Goal: Communication & Community: Answer question/provide support

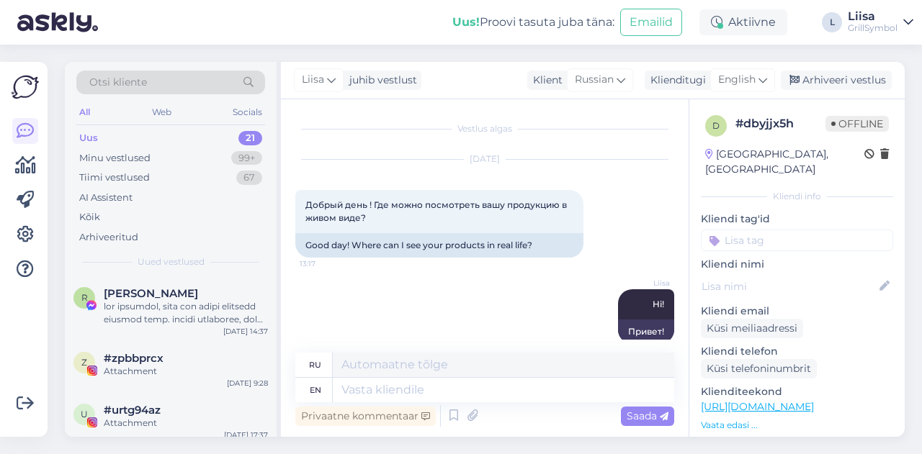
scroll to position [106, 0]
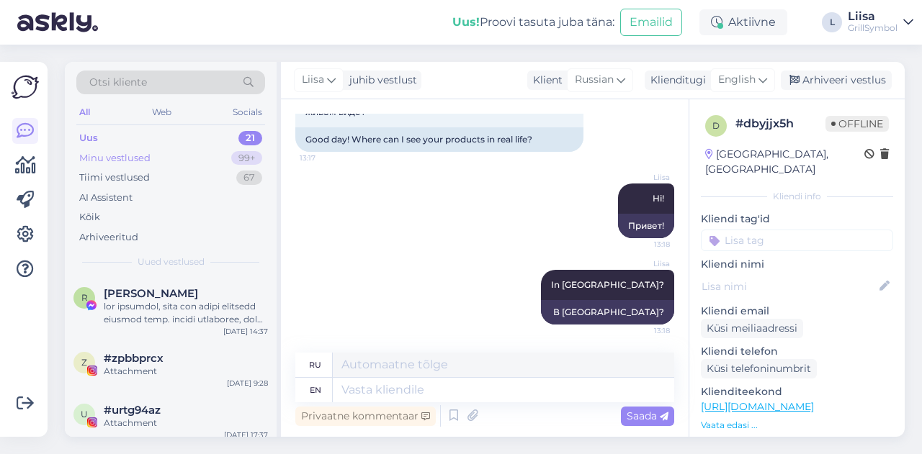
click at [111, 153] on div "Minu vestlused" at bounding box center [114, 158] width 71 height 14
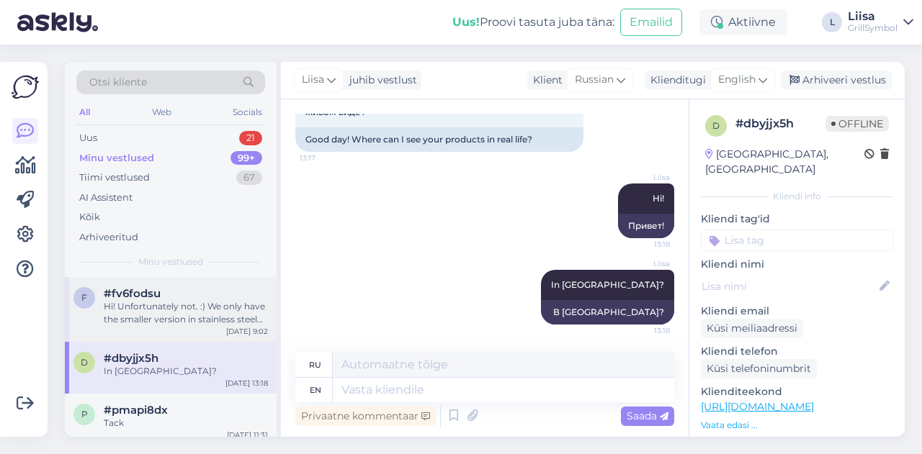
click at [158, 319] on div "Hi! Unfortunately not. :) We only have the smaller version in stainless steel f…" at bounding box center [186, 313] width 164 height 26
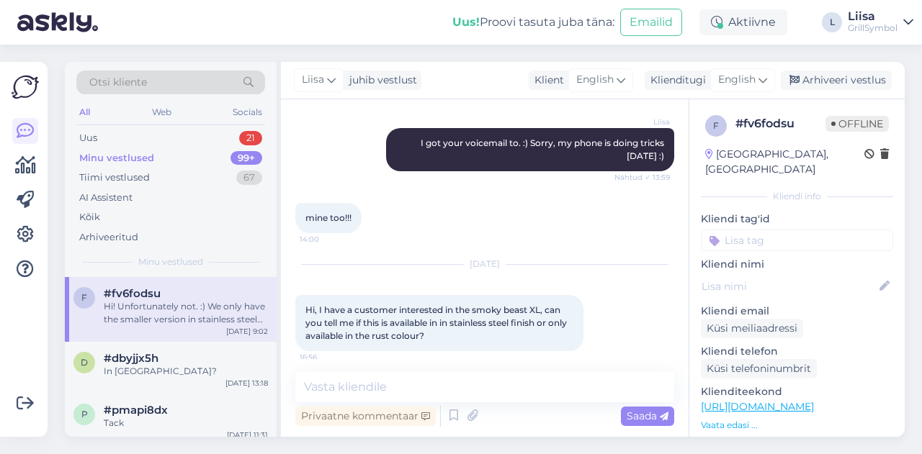
scroll to position [1248, 0]
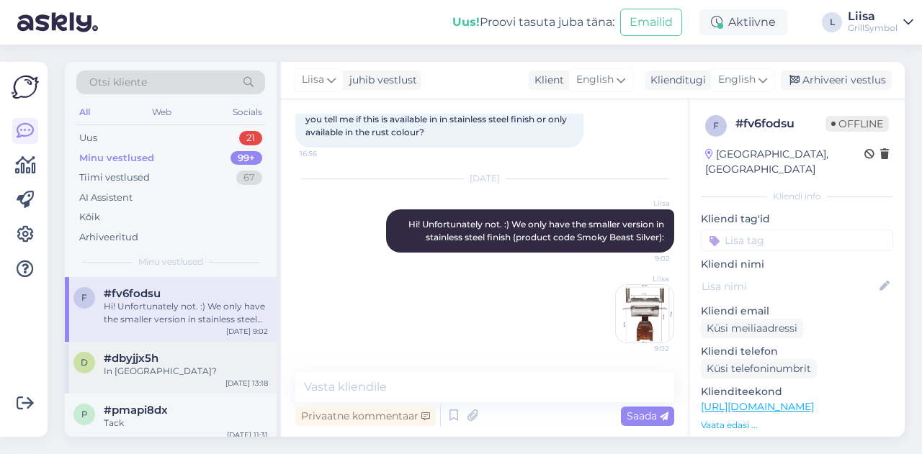
click at [166, 359] on div "#dbyjjx5h" at bounding box center [186, 358] width 164 height 13
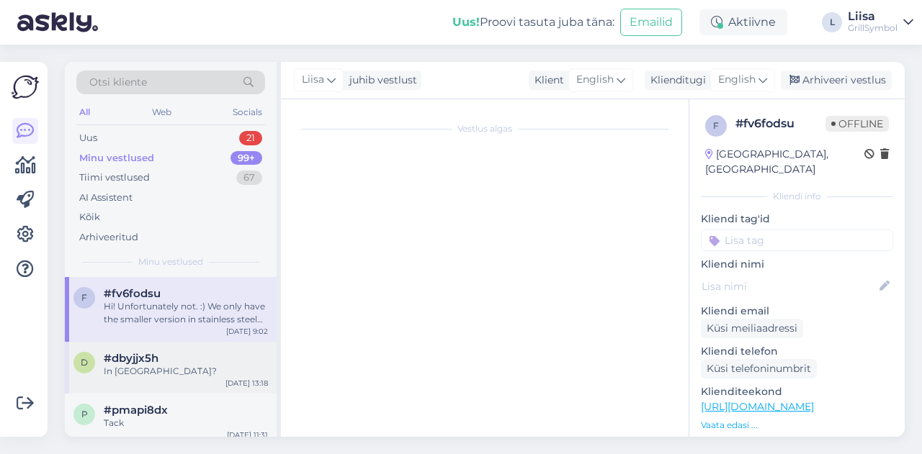
scroll to position [106, 0]
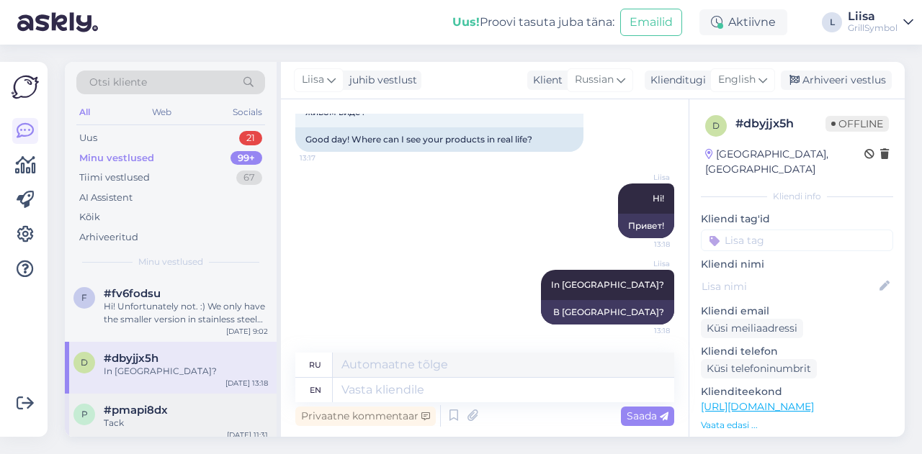
click at [130, 427] on div "Tack" at bounding box center [186, 423] width 164 height 13
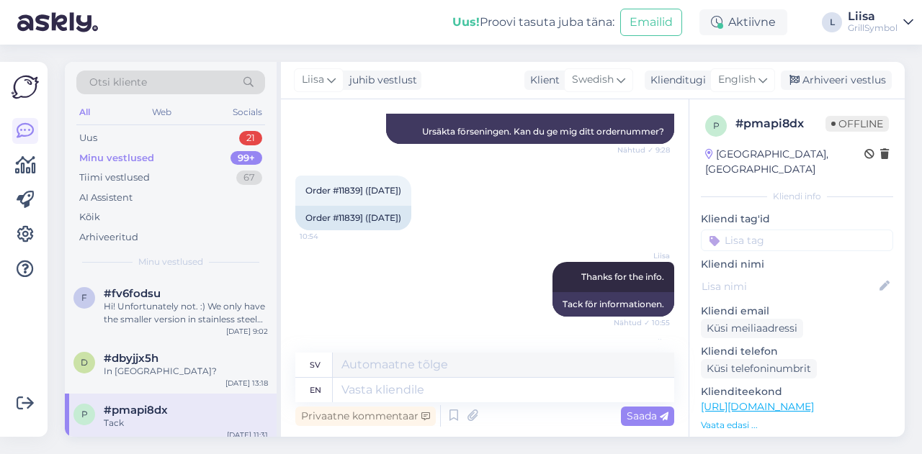
scroll to position [2453, 0]
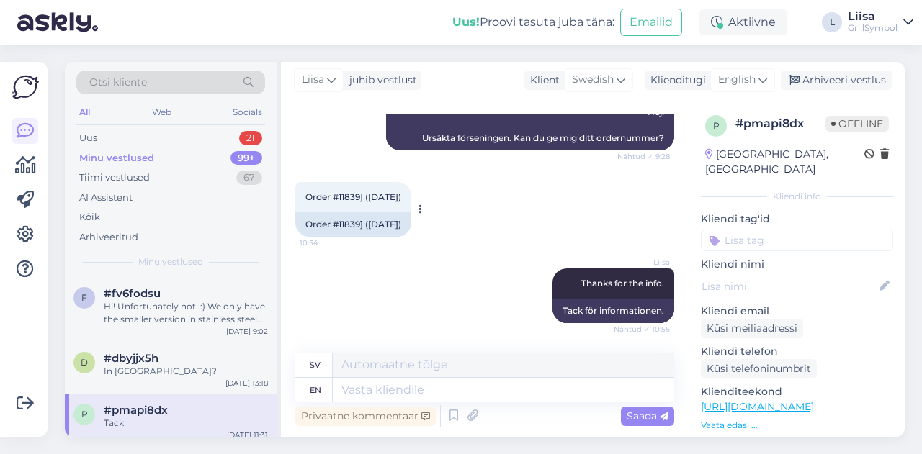
click at [349, 237] on div "Order #11839] ([DATE])" at bounding box center [353, 224] width 116 height 24
copy div "11839"
click at [127, 137] on div "Uus 22" at bounding box center [170, 138] width 189 height 20
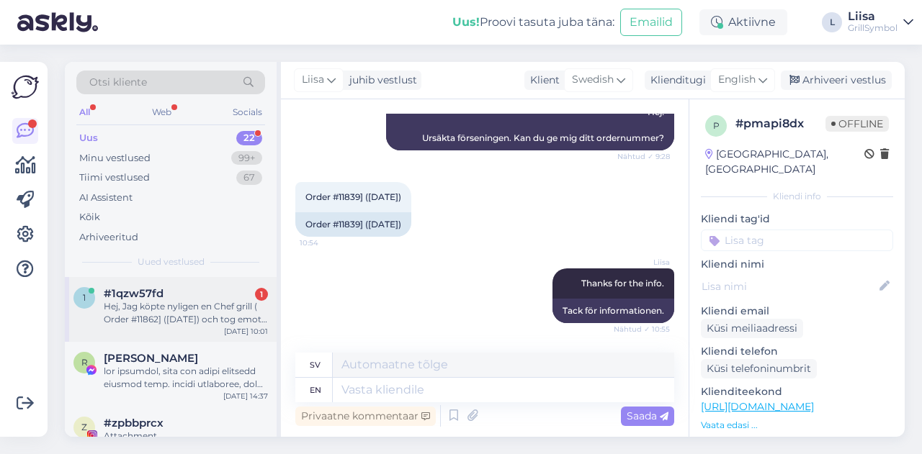
click at [161, 305] on div "Hej, Jag köpte nyligen en Chef grill ( Order #11862] ([DATE]) och tog emot den …" at bounding box center [186, 313] width 164 height 26
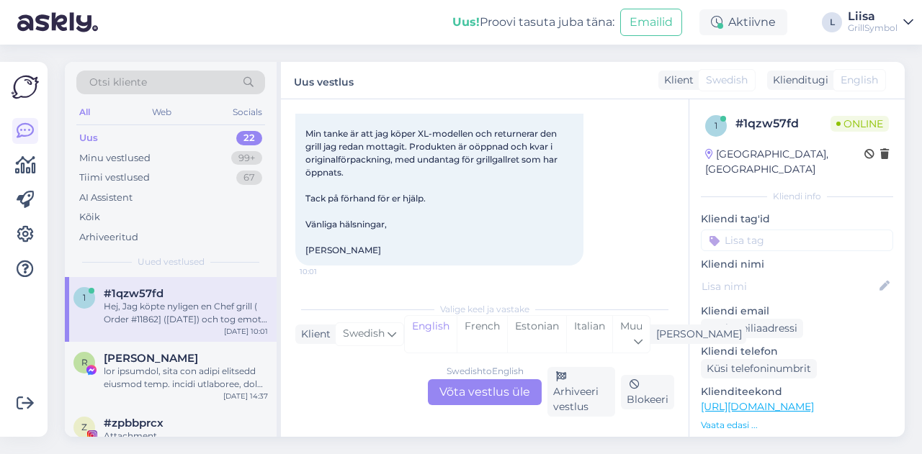
scroll to position [30, 0]
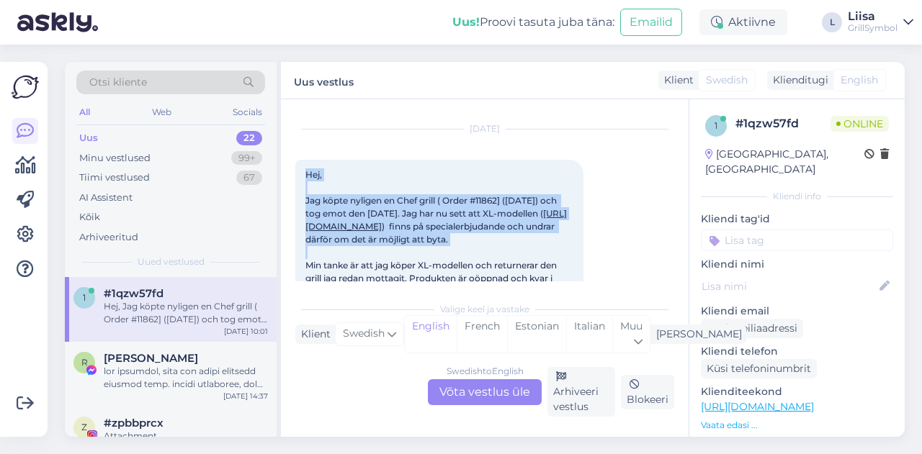
drag, startPoint x: 337, startPoint y: 276, endPoint x: 302, endPoint y: 176, distance: 106.1
click at [302, 176] on div "Hej, Jag köpte nyligen en Chef grill ( Order #11862] ([DATE]) och tog emot den …" at bounding box center [439, 279] width 288 height 238
copy span "Hej, Jag köpte nyligen en Chef grill ( Order #11862] ([DATE]) och tog emot den …"
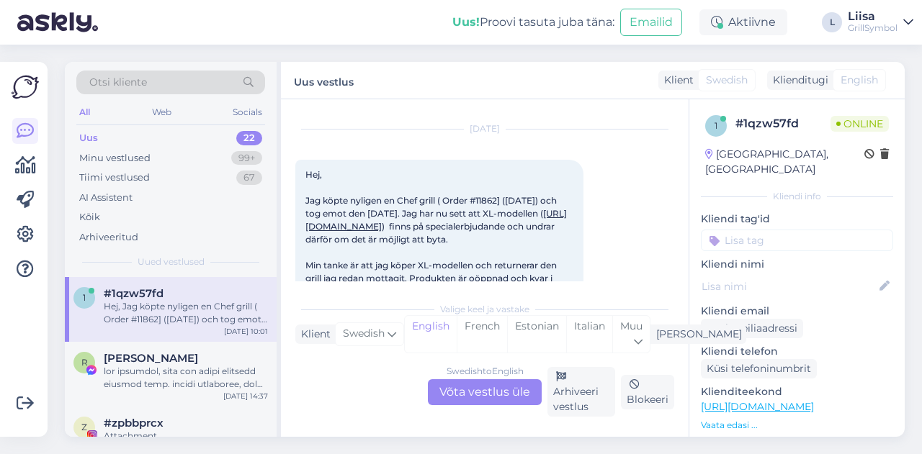
click at [495, 394] on div "Swedish to English Võta vestlus üle" at bounding box center [485, 392] width 114 height 26
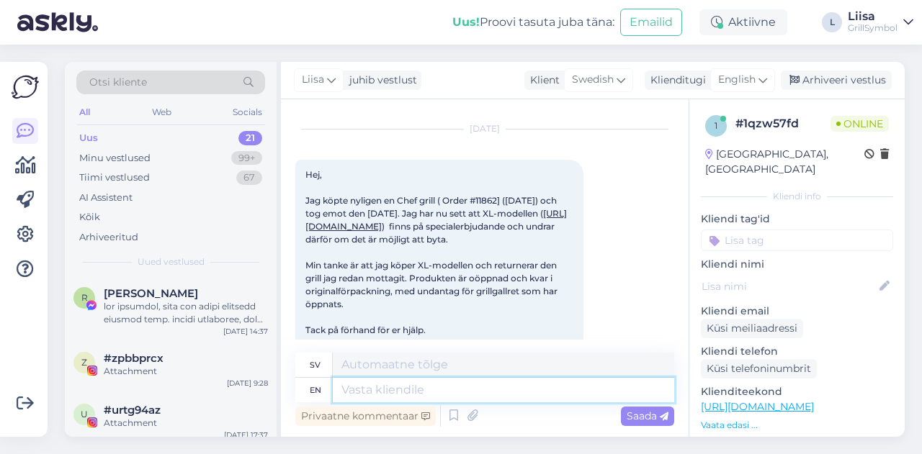
click at [379, 393] on textarea at bounding box center [503, 390] width 341 height 24
type textarea "Hi!"
type textarea "Hej!"
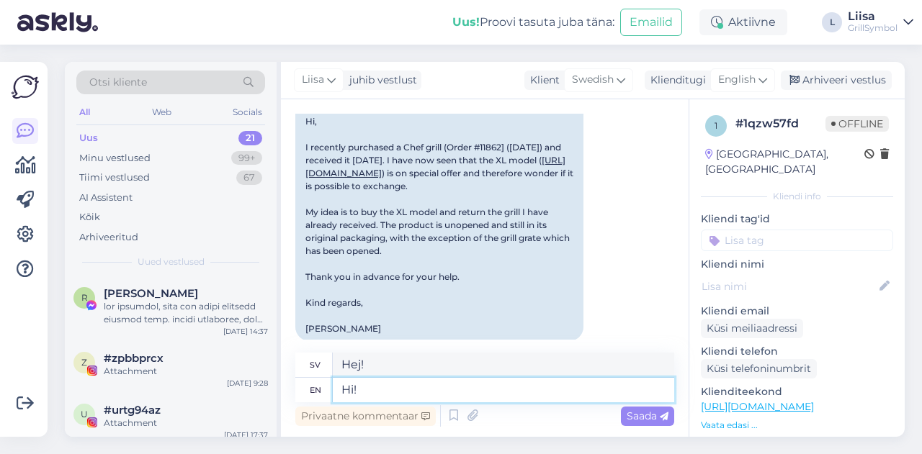
scroll to position [374, 0]
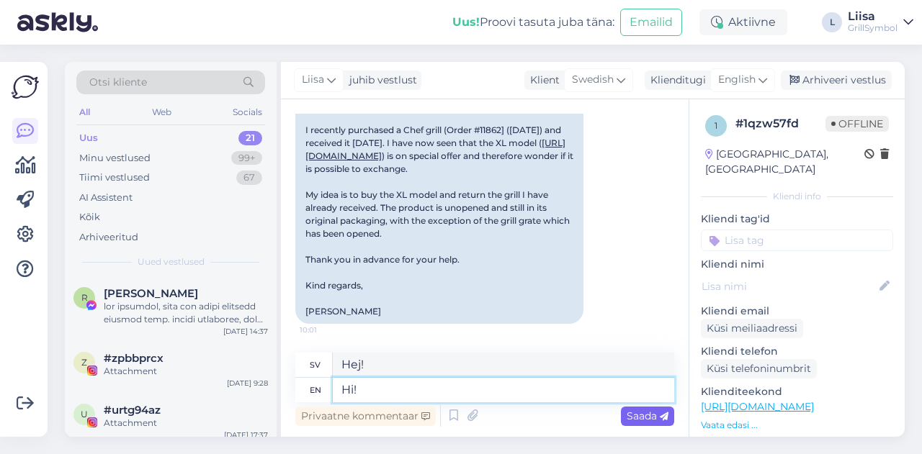
type textarea "Hi!"
click at [632, 413] on span "Saada" at bounding box center [647, 416] width 42 height 13
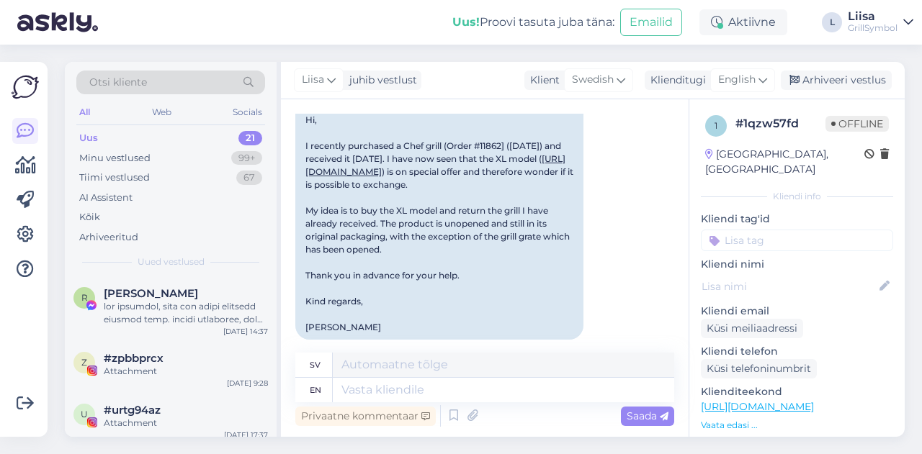
scroll to position [316, 0]
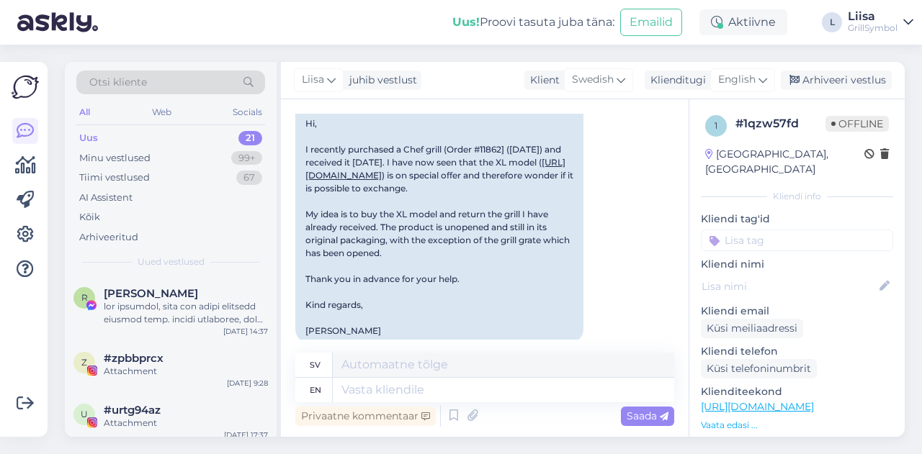
click at [498, 179] on div "Hi, I recently purchased a Chef grill (Order #11862] ([DATE]) and received it […" at bounding box center [439, 228] width 288 height 232
copy div "11862"
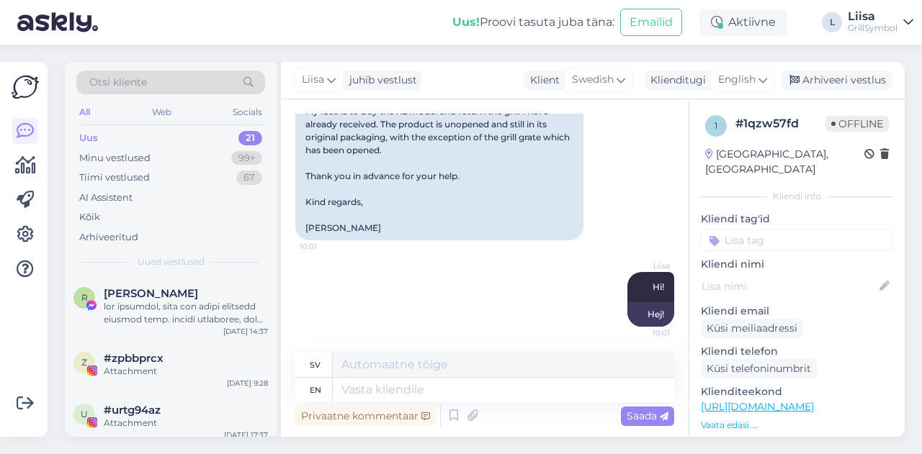
scroll to position [460, 0]
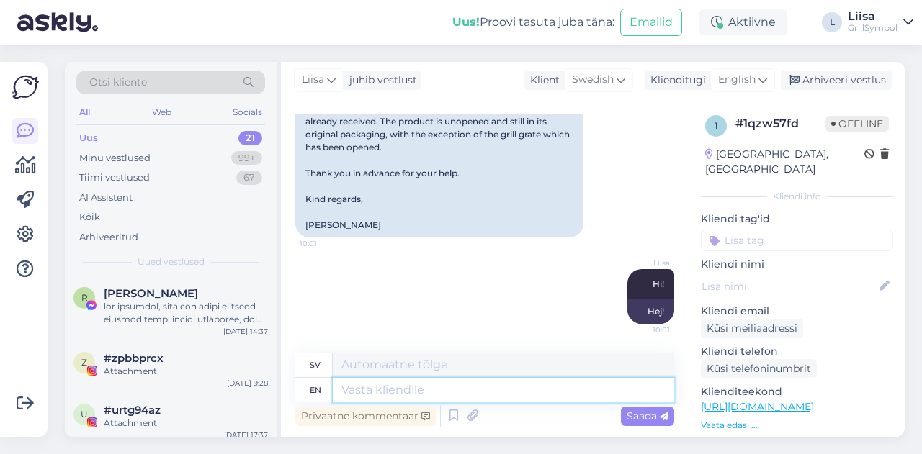
click at [456, 379] on textarea at bounding box center [503, 390] width 341 height 24
click at [98, 161] on div "Minu vestlused" at bounding box center [114, 158] width 71 height 14
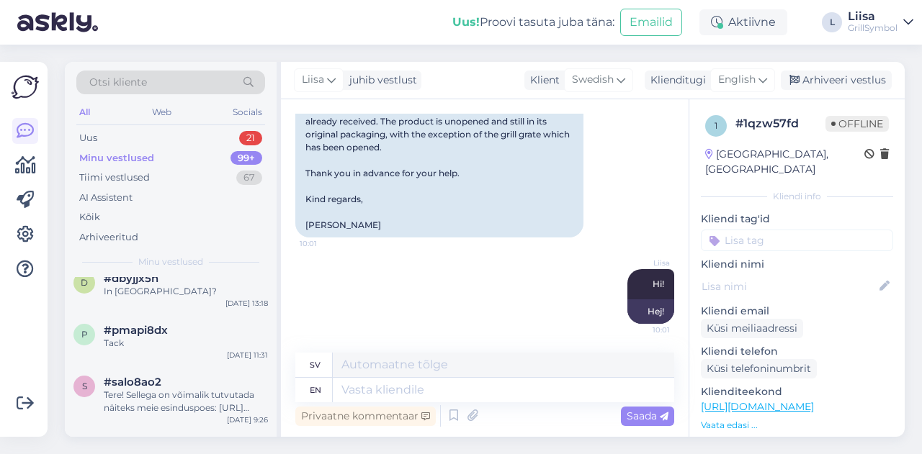
scroll to position [144, 0]
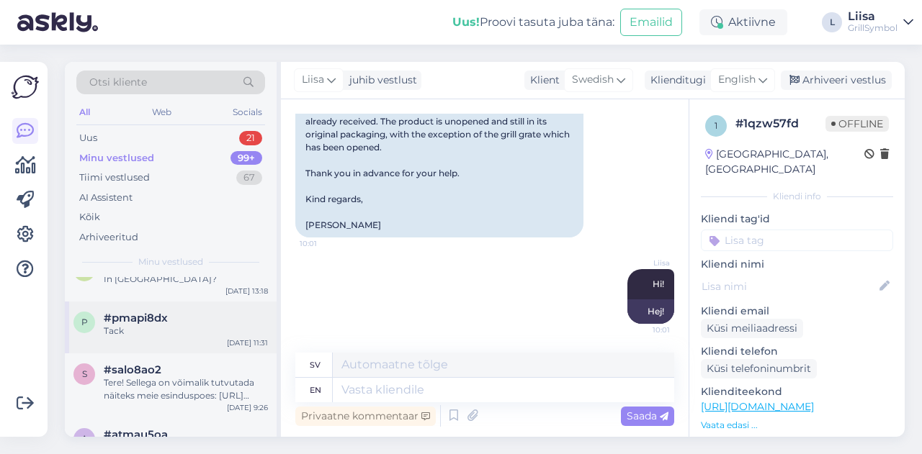
click at [164, 320] on span "#pmapi8dx" at bounding box center [136, 318] width 64 height 13
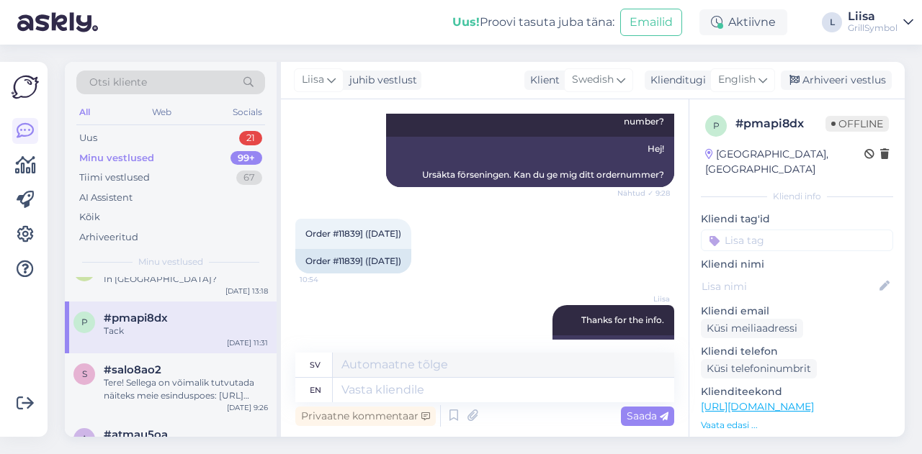
scroll to position [2381, 0]
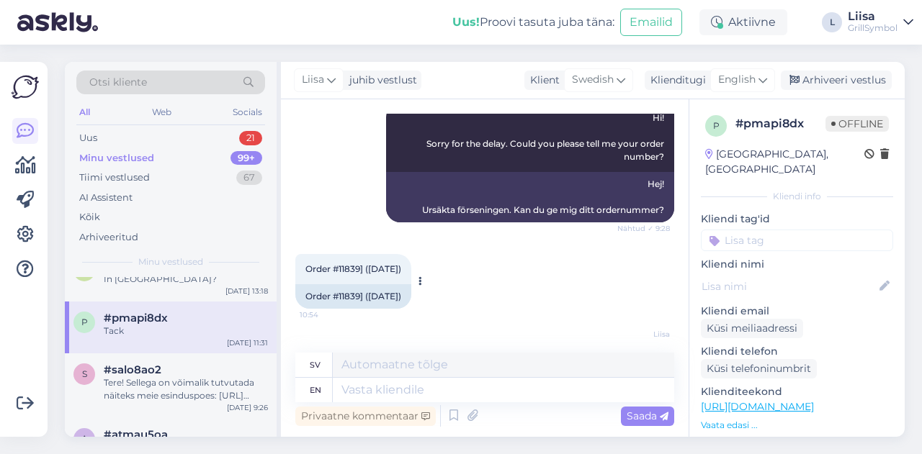
click at [344, 274] on span "Order #11839] ([DATE])" at bounding box center [353, 269] width 96 height 11
copy span "11839"
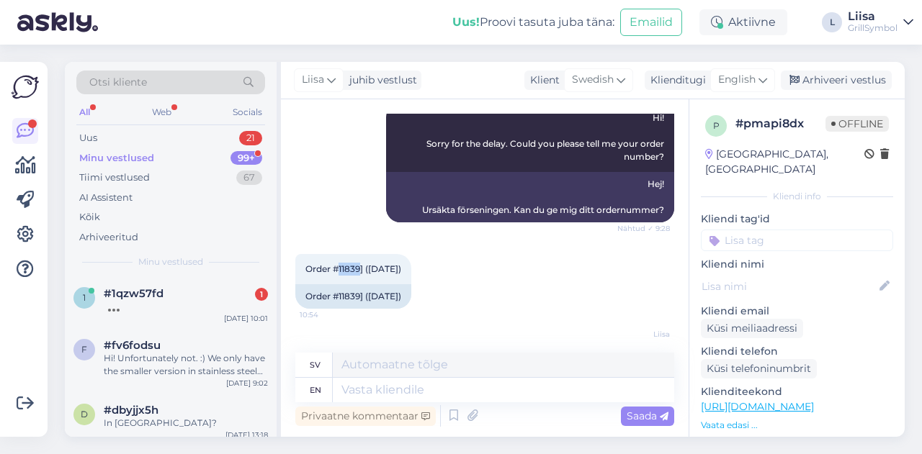
scroll to position [0, 0]
click at [163, 313] on div "1 #1qzw57fd [DATE] 10:01" at bounding box center [171, 303] width 212 height 52
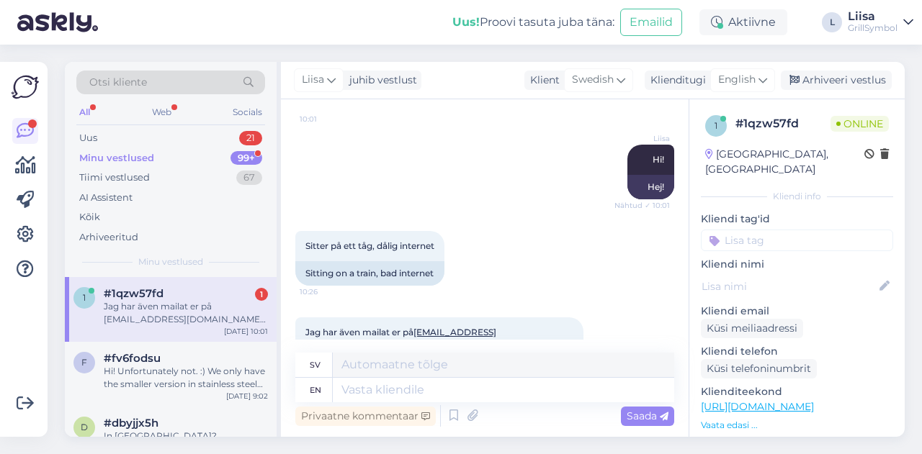
scroll to position [659, 0]
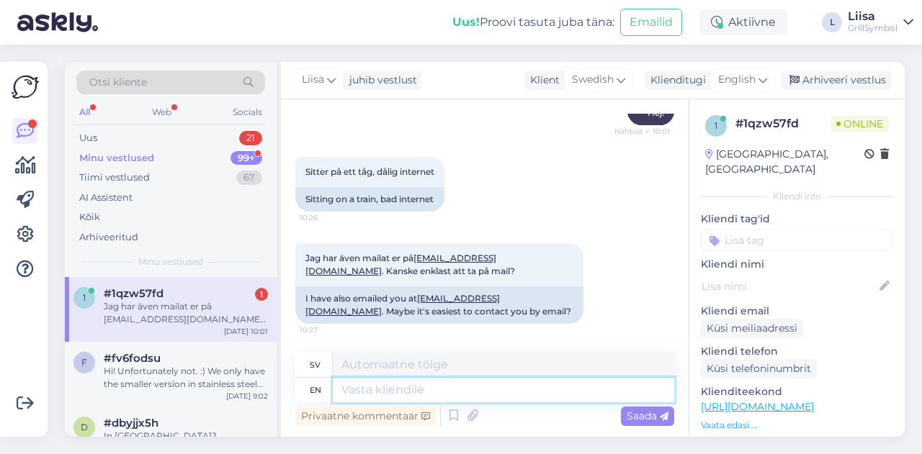
click at [407, 387] on textarea at bounding box center [503, 390] width 341 height 24
click at [374, 395] on textarea at bounding box center [503, 390] width 341 height 24
type textarea "Yes,"
type textarea "Ja,"
type textarea "Yes, email"
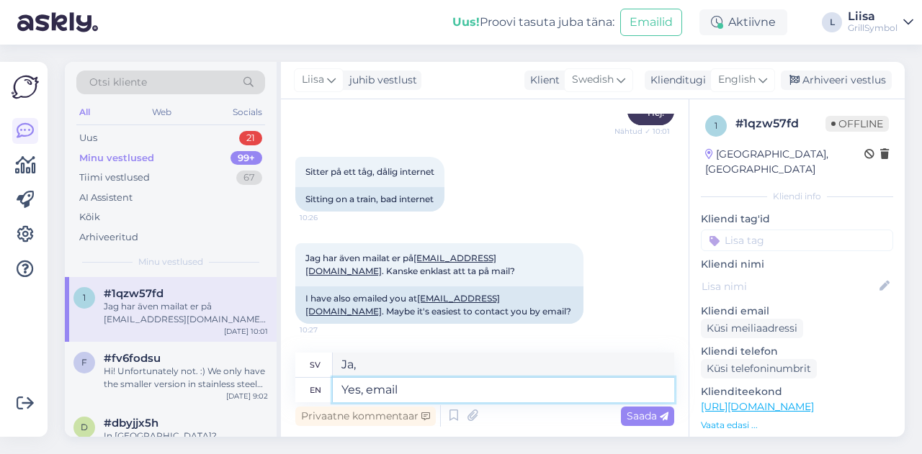
type textarea "Ja, e-post"
type textarea "Yes, email is the"
type textarea "Ja, e-post är"
type textarea "Yes, email is the be"
type textarea "Ja, e-post är det"
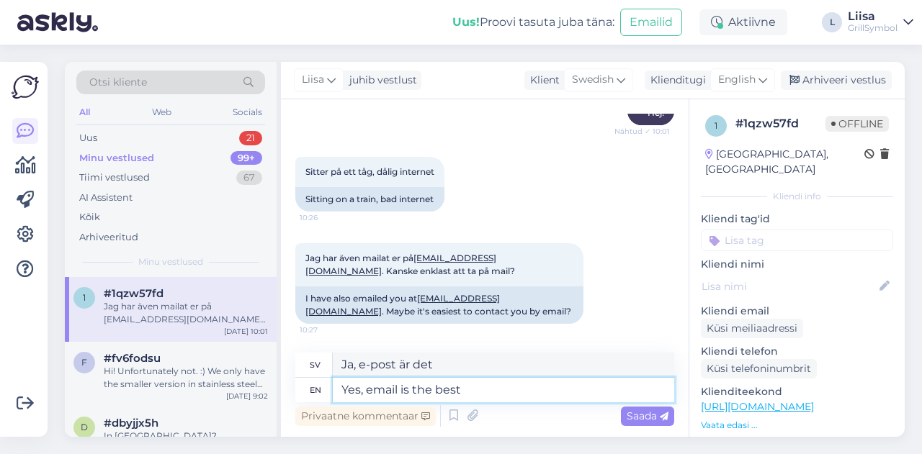
type textarea "Yes, email is the best"
type textarea "Ja, e-post är bäst"
type textarea "Yes, email is the best. :"
type textarea "Ja, e-post är bäst."
type textarea "Yes, email is the best. :)"
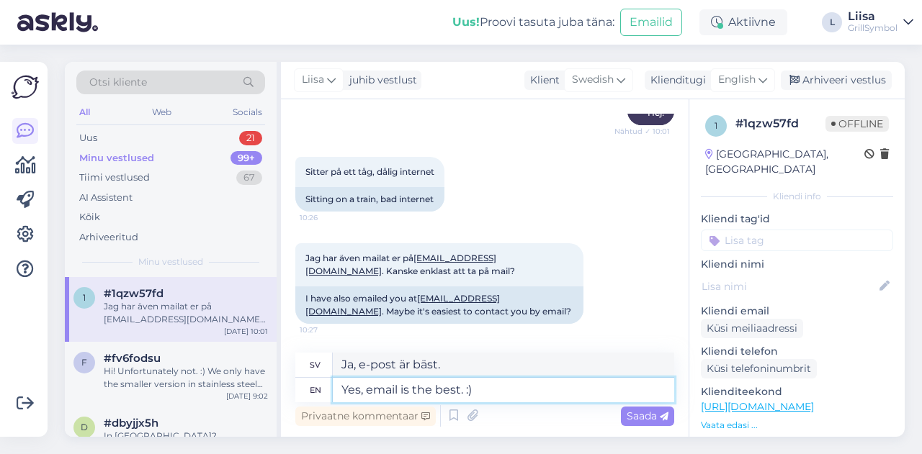
type textarea "Ja, e-post är bäst. :)"
type textarea "Yes, email is the best. :) Wi"
type textarea "Ja, e-post är bäst. :) V"
type textarea "Yes, email is the best. :) Will an"
type textarea "Ja, e-post är bäst. :) Will"
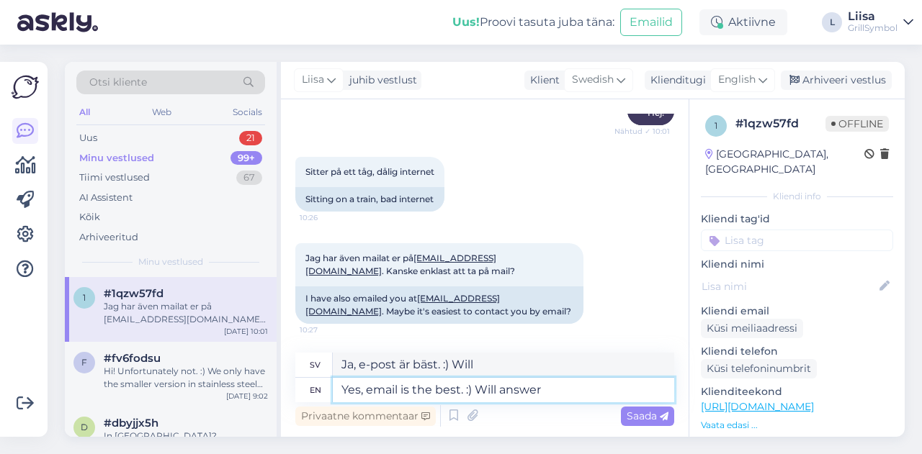
type textarea "Yes, email is the best. :) Will answer"
type textarea "Ja, e-post är bäst. :) Svarar gärna."
type textarea "Yes, email is the best. :) Will answer you"
type textarea "Ja, e-post är bäst. :) Jag svarar dig"
type textarea "Yes, email is the best. :) Will answer you shortly. :"
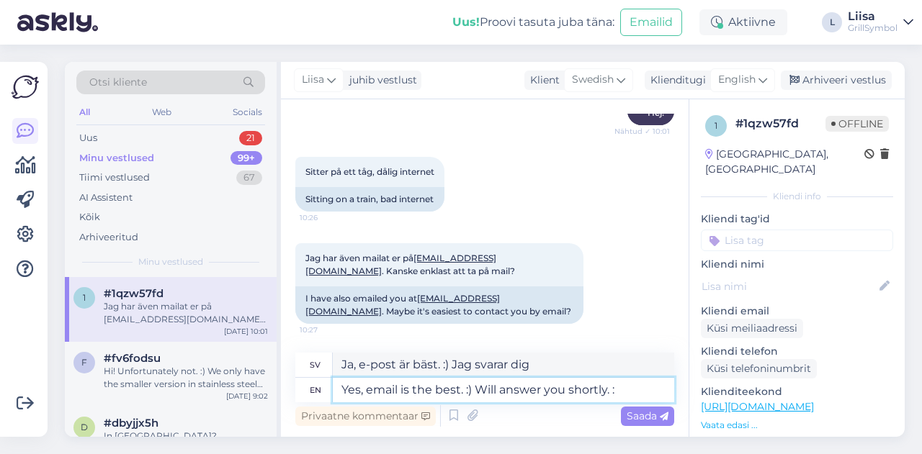
type textarea "Ja, e-post är bäst. :) Svarar dig snart."
type textarea "Yes, email is the best. :) Will answer you shortly. :)"
type textarea "Ja, e-post är bäst. :) Svarar dig snart. :)"
type textarea "Yes, email is the best. :) Will answer you shortly. :)"
click at [638, 417] on span "Saada" at bounding box center [647, 416] width 42 height 13
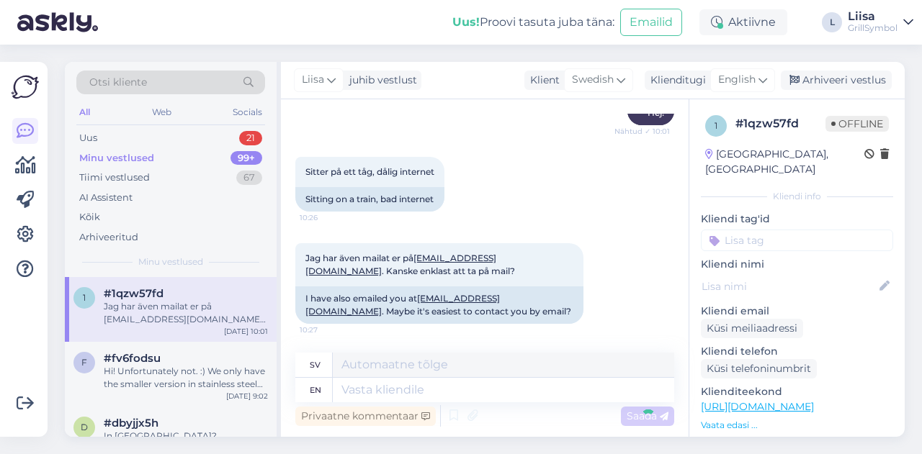
scroll to position [745, 0]
